Goal: Use online tool/utility: Use online tool/utility

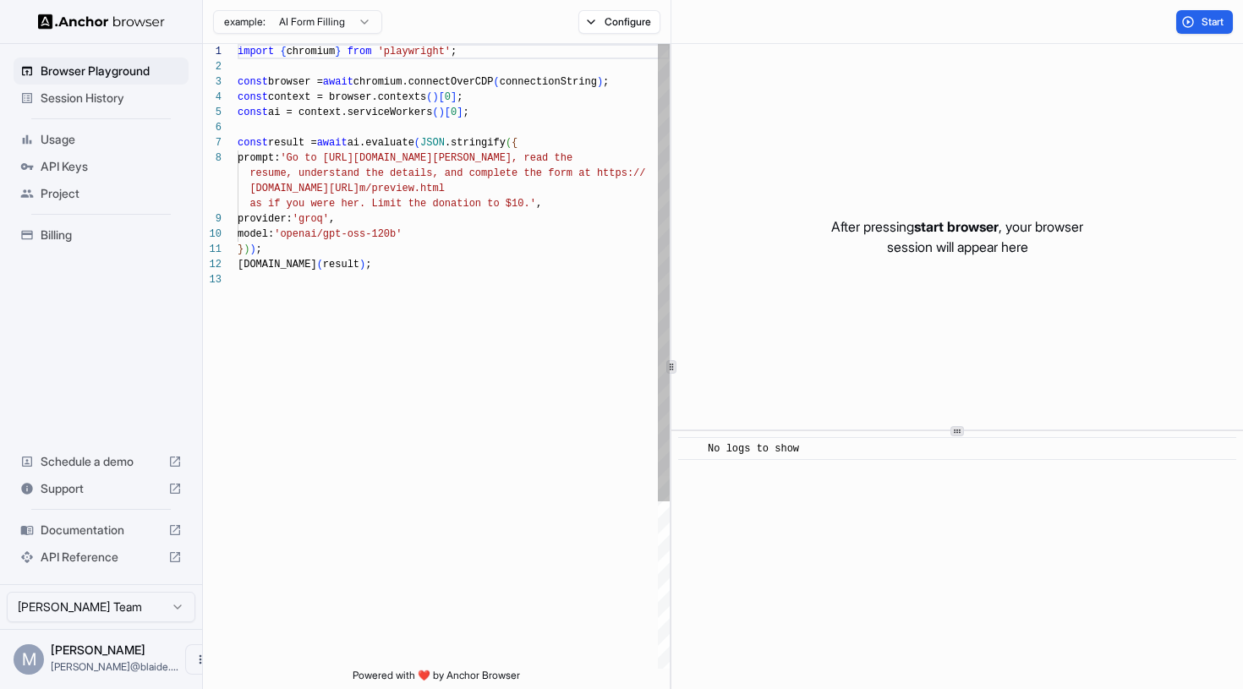
scroll to position [107, 0]
click at [328, 166] on div "import { chromium } from 'playwright' ; const browser = await chromium.connectO…" at bounding box center [454, 470] width 432 height 853
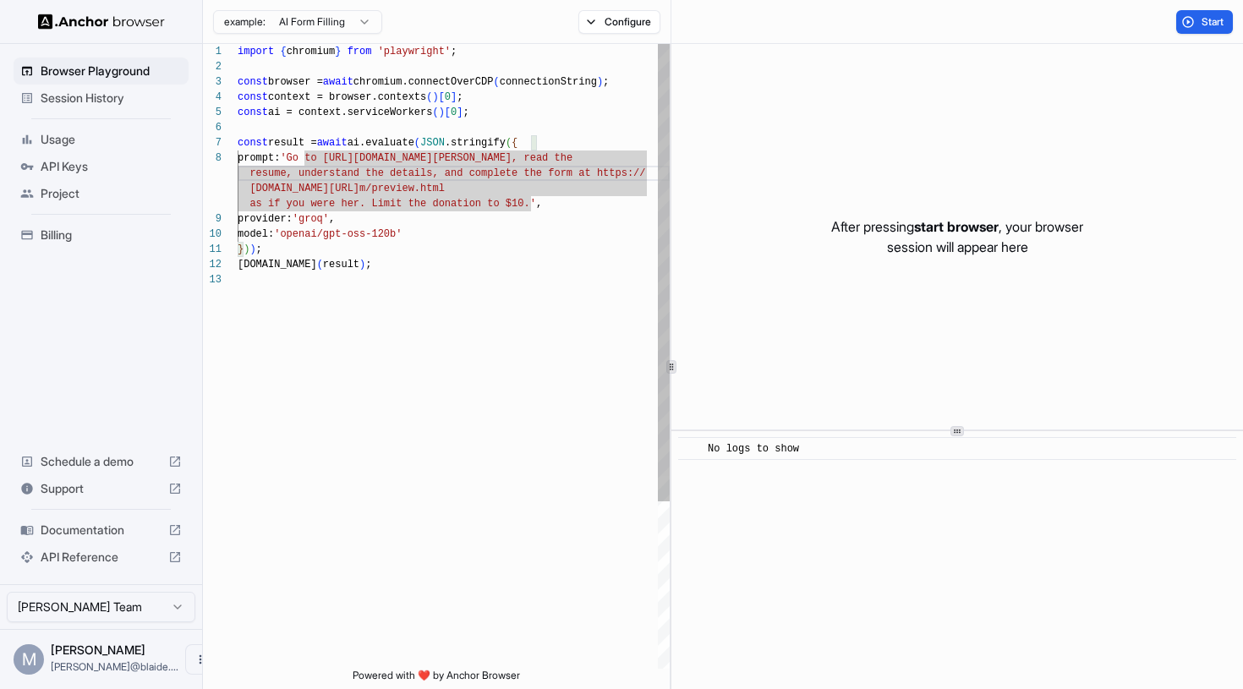
click at [415, 79] on div "import { chromium } from 'playwright' ; const browser = await chromium.connectO…" at bounding box center [454, 470] width 432 height 853
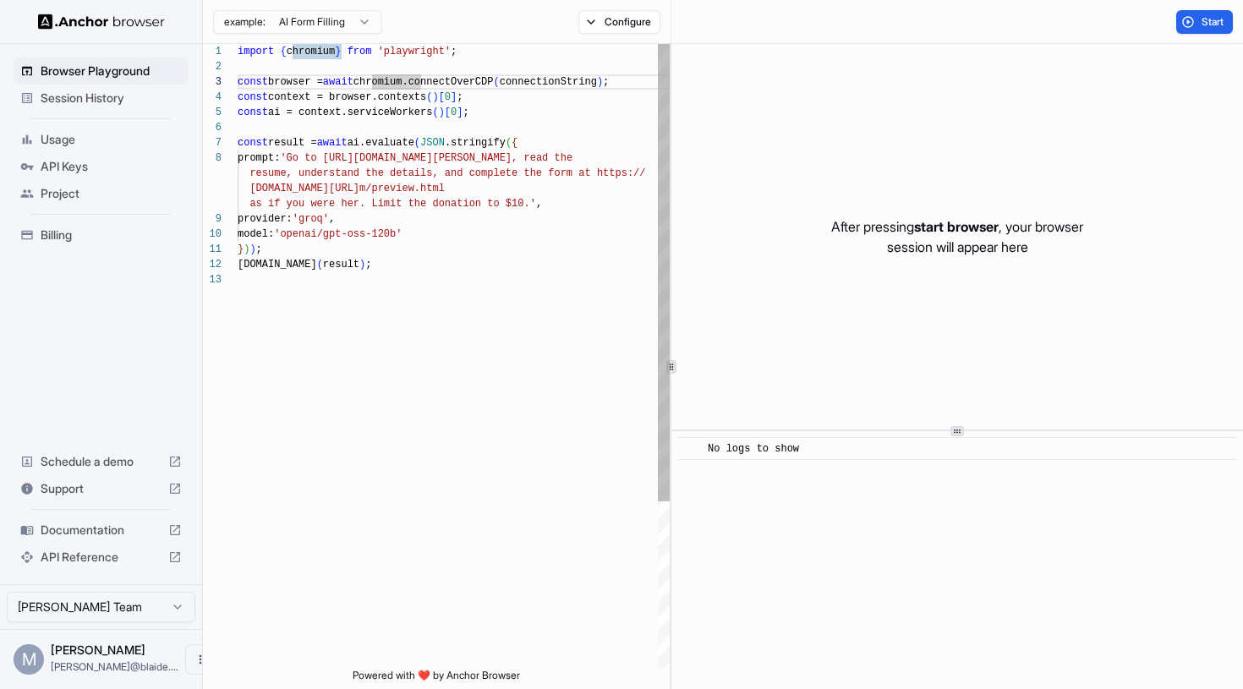
click at [403, 132] on div "import { chromium } from 'playwright' ; const browser = await chromium.connectO…" at bounding box center [454, 470] width 432 height 853
click at [396, 181] on div "import { chromium } from 'playwright' ; const browser = await chromium.connectO…" at bounding box center [454, 470] width 432 height 853
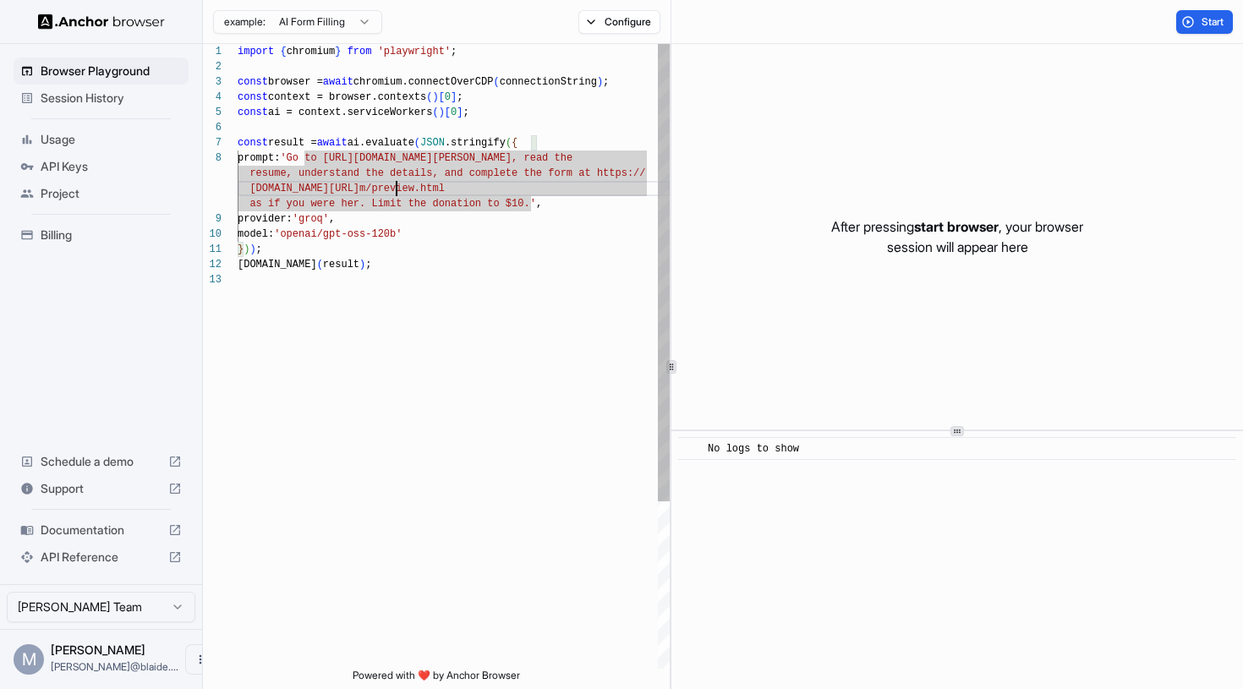
type textarea "**********"
click at [386, 253] on div "import { chromium } from 'playwright' ; const browser = await chromium.connectO…" at bounding box center [454, 470] width 432 height 853
